Goal: Information Seeking & Learning: Learn about a topic

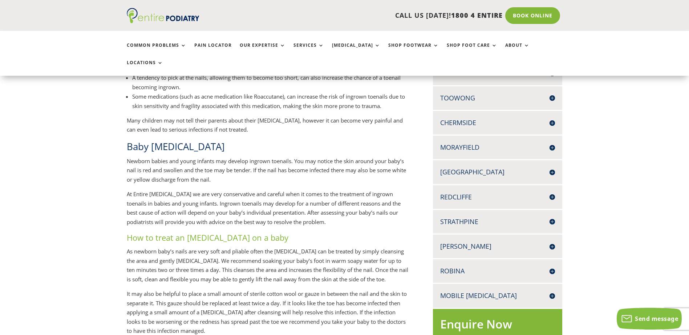
scroll to position [203, 0]
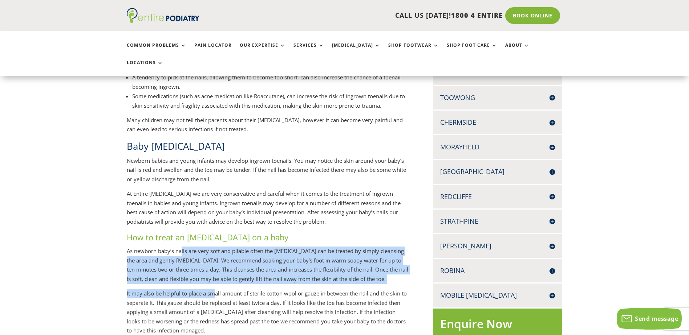
drag, startPoint x: 181, startPoint y: 245, endPoint x: 217, endPoint y: 284, distance: 52.9
click at [217, 284] on div "Ingrown toenails are a common condition that we treat in children. Some causes …" at bounding box center [268, 261] width 282 height 463
click at [217, 289] on p "It may also be helpful to place a small amount of sterile cotton wool or gauze …" at bounding box center [268, 315] width 282 height 52
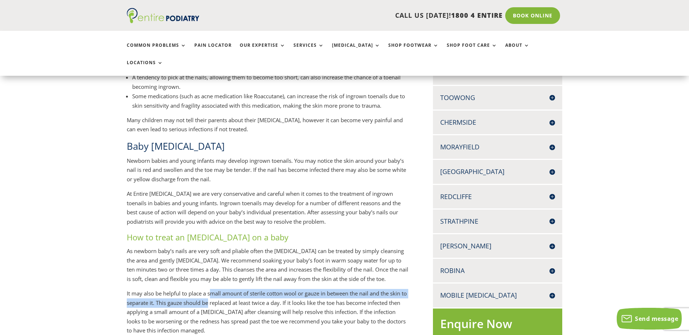
drag, startPoint x: 212, startPoint y: 284, endPoint x: 215, endPoint y: 293, distance: 9.3
click at [215, 293] on p "It may also be helpful to place a small amount of sterile cotton wool or gauze …" at bounding box center [268, 315] width 282 height 52
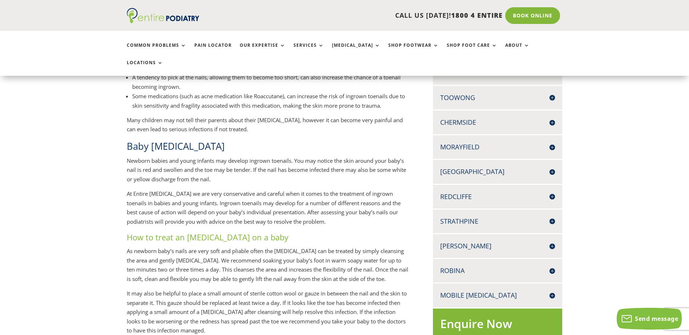
click at [216, 293] on p "It may also be helpful to place a small amount of sterile cotton wool or gauze …" at bounding box center [268, 315] width 282 height 52
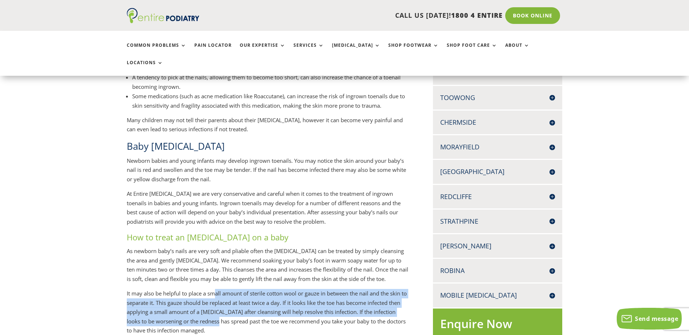
drag, startPoint x: 216, startPoint y: 286, endPoint x: 233, endPoint y: 315, distance: 33.7
click at [233, 315] on p "It may also be helpful to place a small amount of sterile cotton wool or gauze …" at bounding box center [268, 315] width 282 height 52
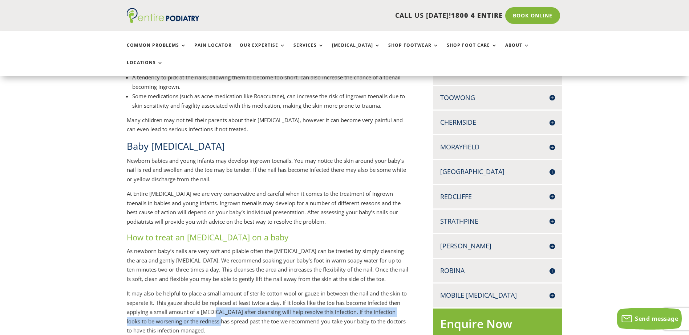
drag, startPoint x: 236, startPoint y: 314, endPoint x: 228, endPoint y: 303, distance: 13.4
click at [228, 303] on p "It may also be helpful to place a small amount of sterile cotton wool or gauze …" at bounding box center [268, 315] width 282 height 52
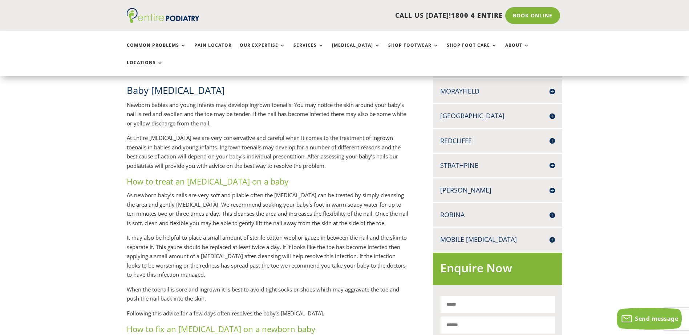
scroll to position [261, 0]
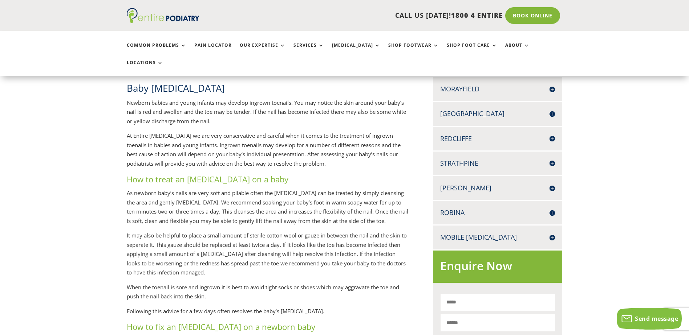
drag, startPoint x: 230, startPoint y: 286, endPoint x: 239, endPoint y: 274, distance: 14.8
click at [239, 274] on div "Ingrown toenails are a common condition that we treat in children. Some causes …" at bounding box center [268, 203] width 282 height 463
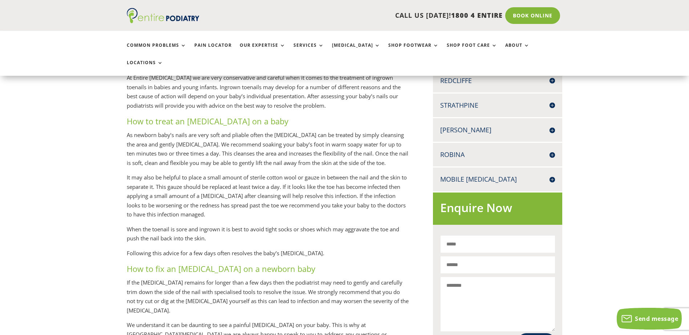
click at [223, 173] on p "It may also be helpful to place a small amount of sterile cotton wool or gauze …" at bounding box center [268, 199] width 282 height 52
drag, startPoint x: 223, startPoint y: 167, endPoint x: 235, endPoint y: 216, distance: 50.4
click at [235, 216] on p "It may also be helpful to place a small amount of sterile cotton wool or gauze …" at bounding box center [268, 199] width 282 height 52
click at [235, 225] on p "When the toenail is sore and ingrown it is best to avoid tight socks or shoes w…" at bounding box center [268, 237] width 282 height 24
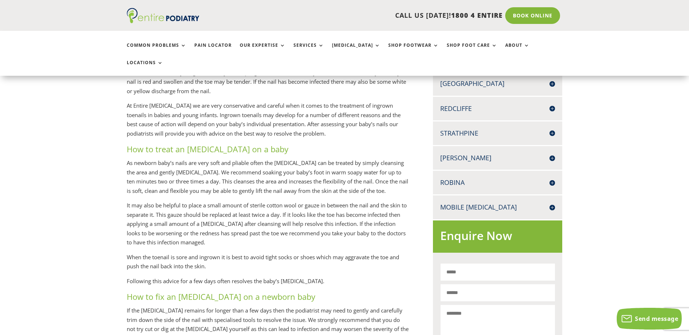
scroll to position [290, 0]
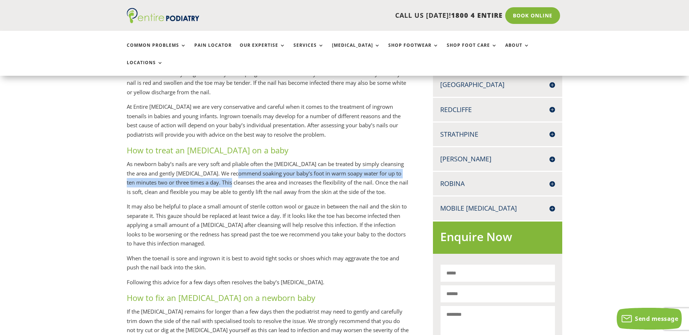
drag, startPoint x: 223, startPoint y: 165, endPoint x: 223, endPoint y: 171, distance: 5.4
click at [223, 171] on p "As newborn baby’s nails are very soft and pliable often the [MEDICAL_DATA] can …" at bounding box center [268, 181] width 282 height 42
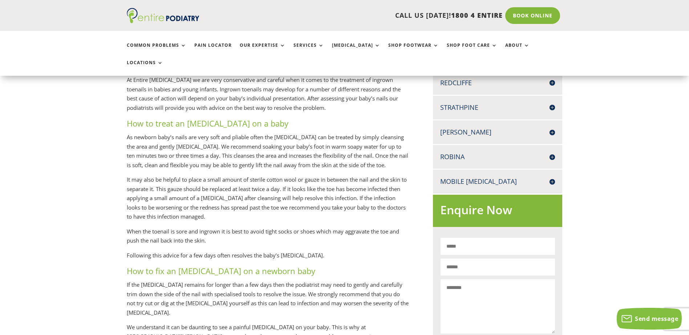
scroll to position [319, 0]
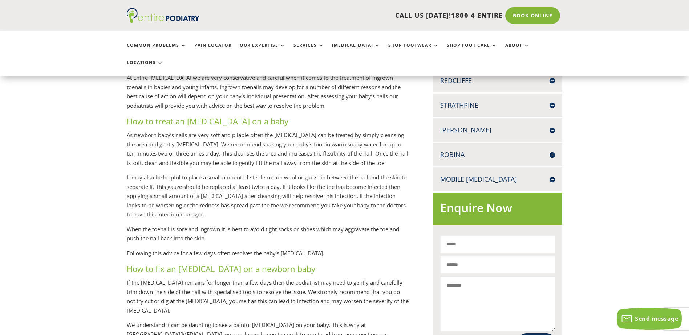
drag, startPoint x: 126, startPoint y: 111, endPoint x: 266, endPoint y: 206, distance: 168.8
click at [266, 206] on div "Ingrown toenails are a common condition that we treat in children. Some causes …" at bounding box center [268, 145] width 282 height 463
copy div "How to treat an [MEDICAL_DATA] on a baby As newborn baby’s nails are very soft …"
